Goal: Download file/media

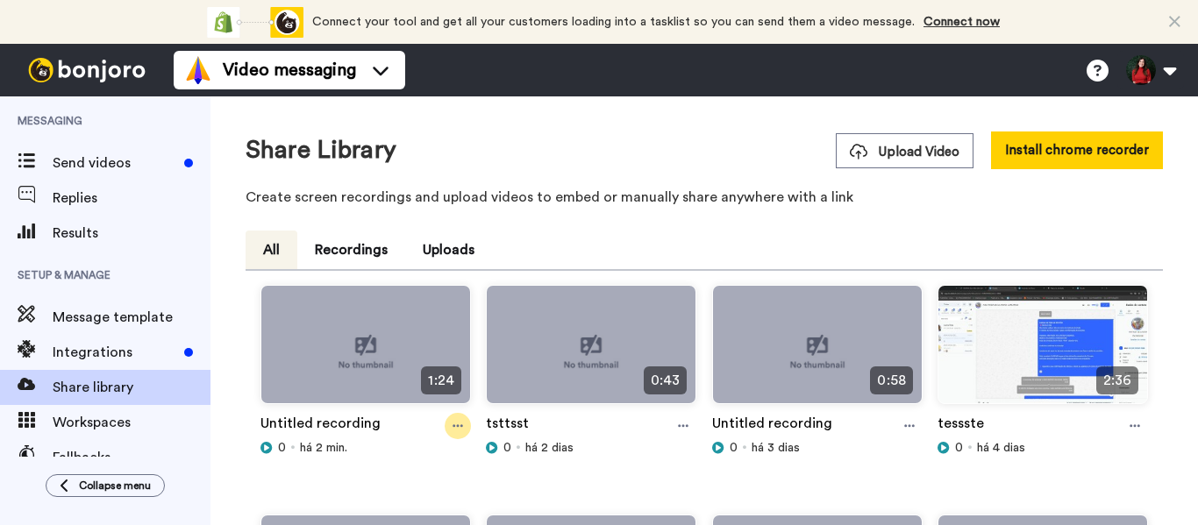
click at [467, 429] on div at bounding box center [458, 426] width 26 height 26
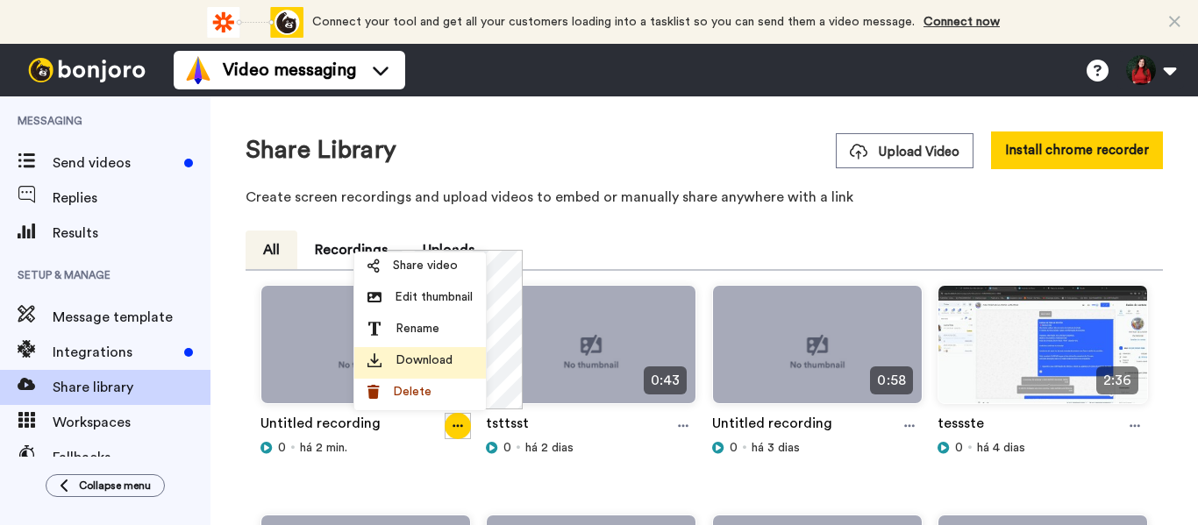
click at [446, 361] on span "Download" at bounding box center [424, 361] width 57 height 18
